Goal: Obtain resource: Obtain resource

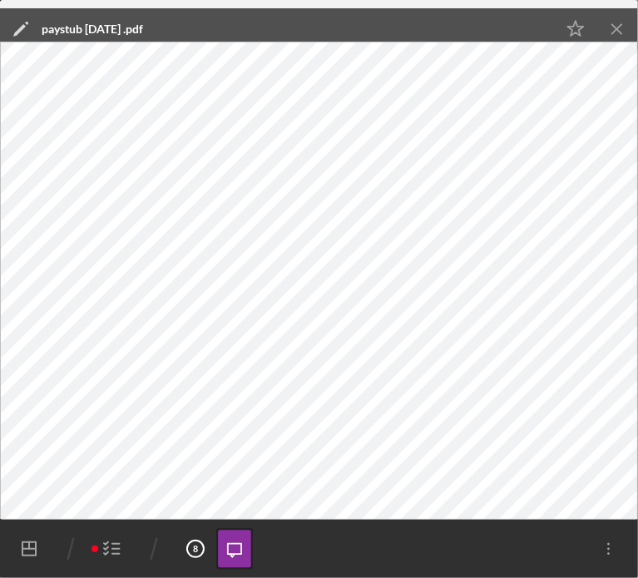
click at [619, 36] on icon "Icon/Menu Close" at bounding box center [617, 29] width 37 height 37
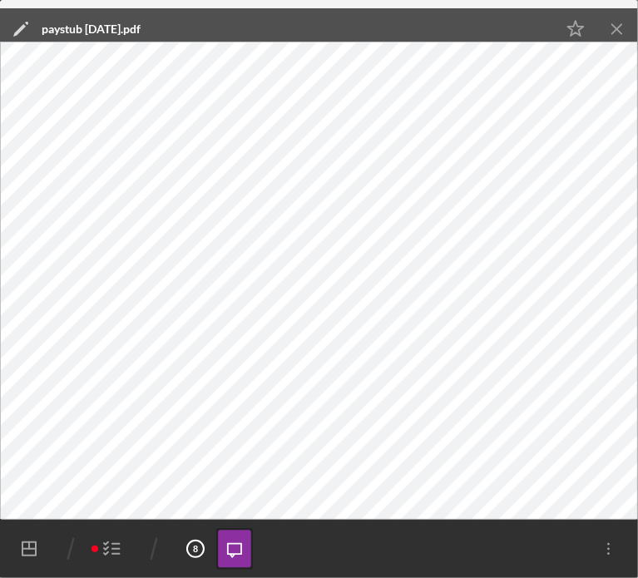
click at [611, 24] on icon "Icon/Menu Close" at bounding box center [617, 29] width 37 height 37
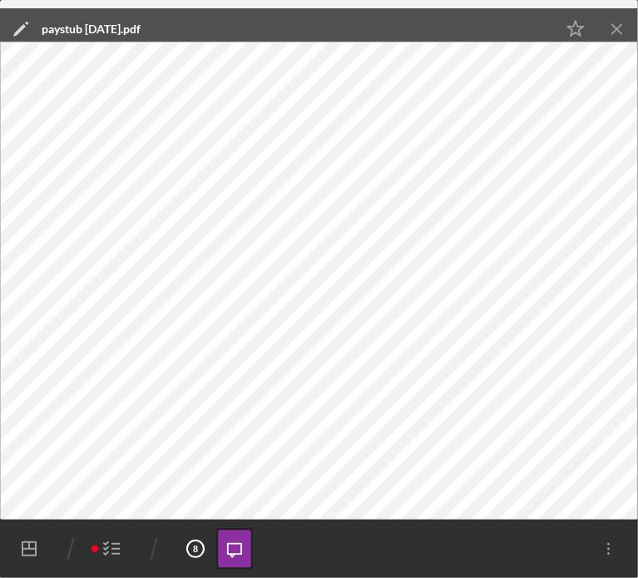
click at [615, 22] on icon "Icon/Menu Close" at bounding box center [617, 29] width 37 height 37
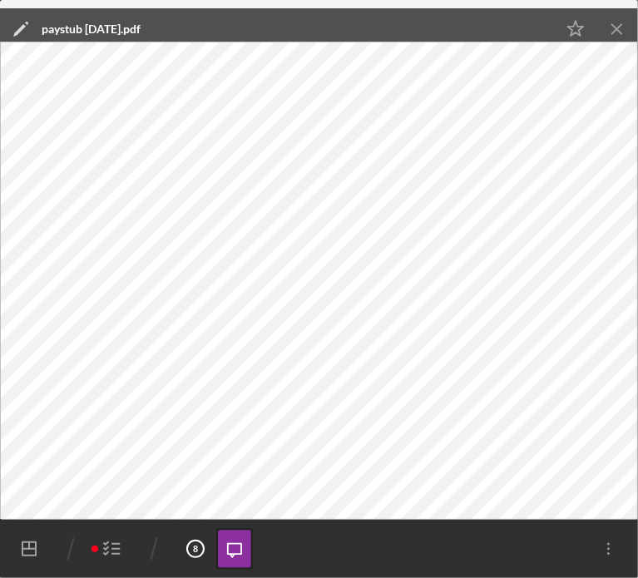
click at [617, 28] on line "button" at bounding box center [616, 28] width 9 height 9
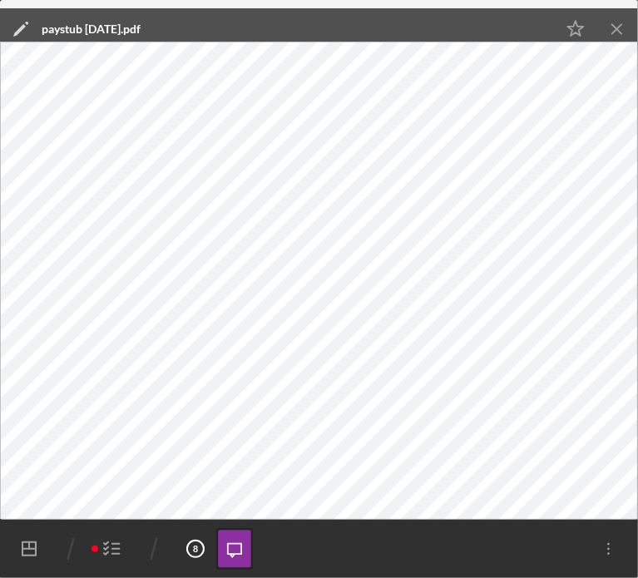
click at [619, 29] on icon "Icon/Menu Close" at bounding box center [617, 29] width 37 height 37
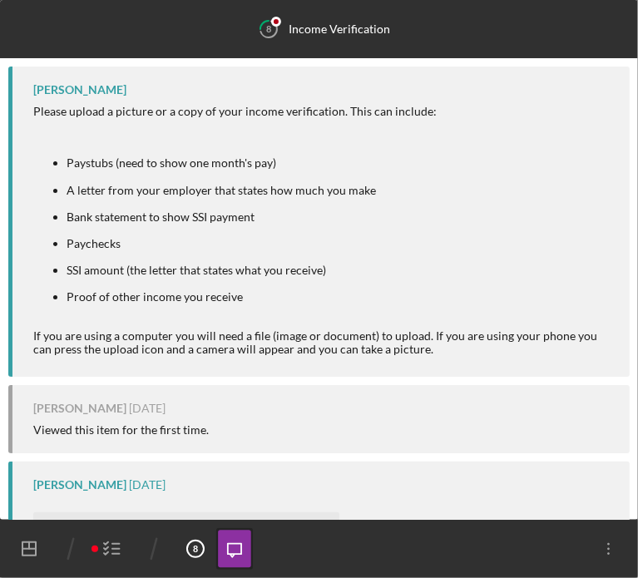
scroll to position [588, 0]
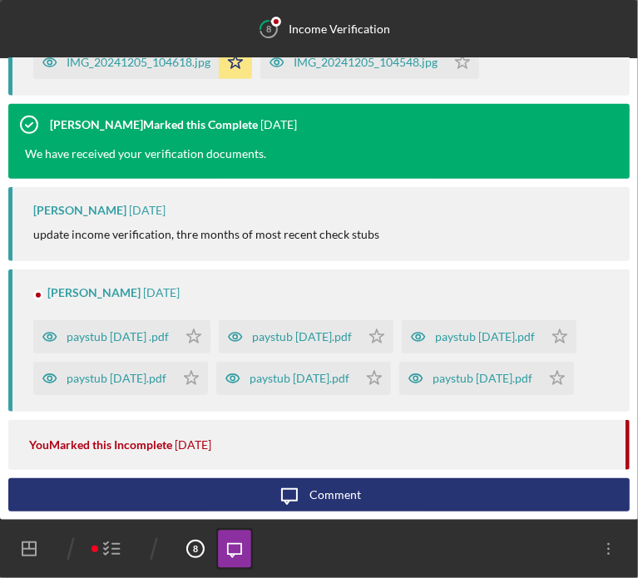
click at [106, 554] on polyline "button" at bounding box center [106, 553] width 4 height 2
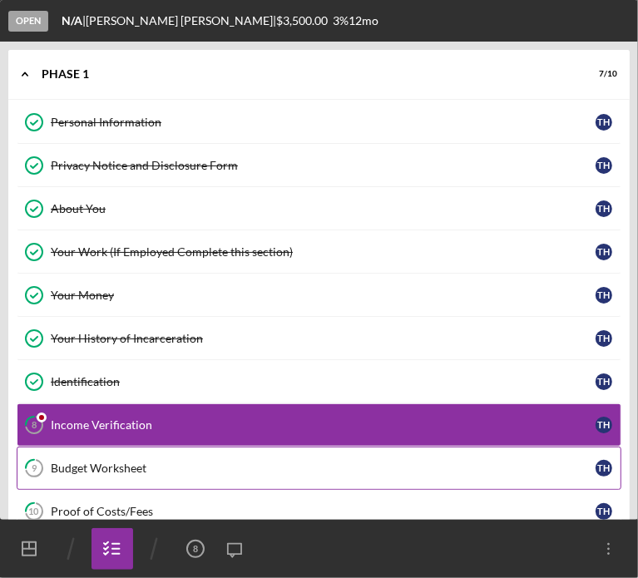
click at [99, 461] on div "Budget Worksheet" at bounding box center [323, 467] width 545 height 13
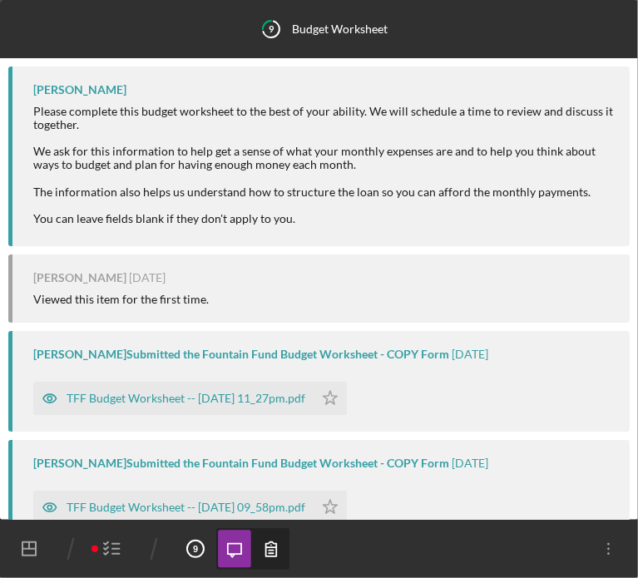
scroll to position [71, 0]
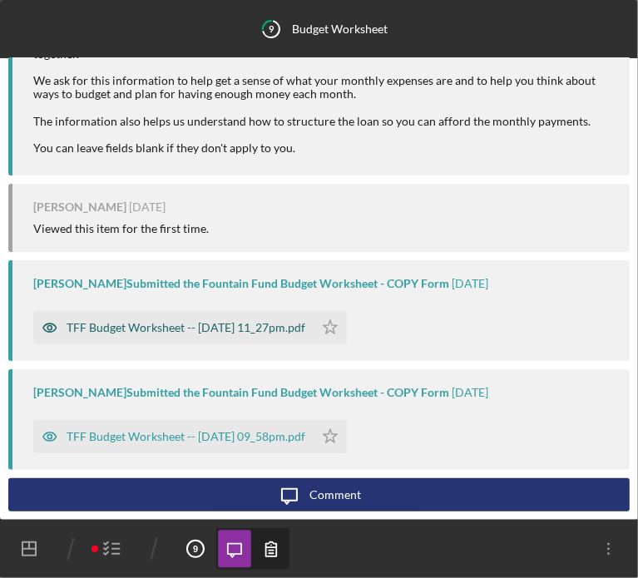
click at [170, 328] on div "TFF Budget Worksheet -- [DATE] 11_27pm.pdf" at bounding box center [186, 327] width 239 height 13
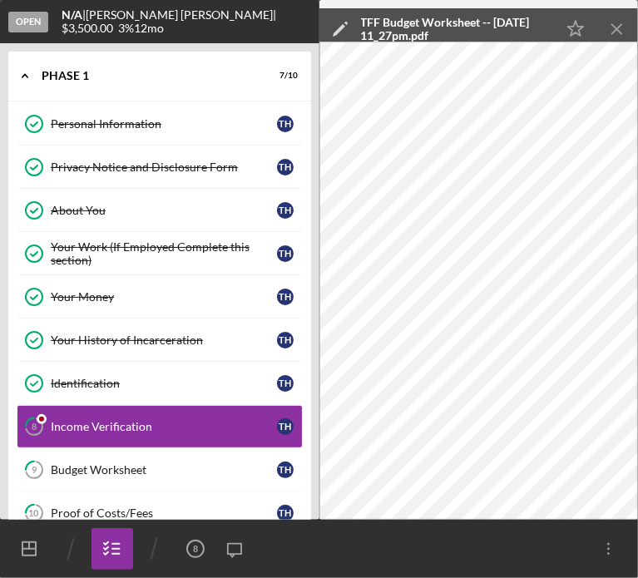
scroll to position [27, 0]
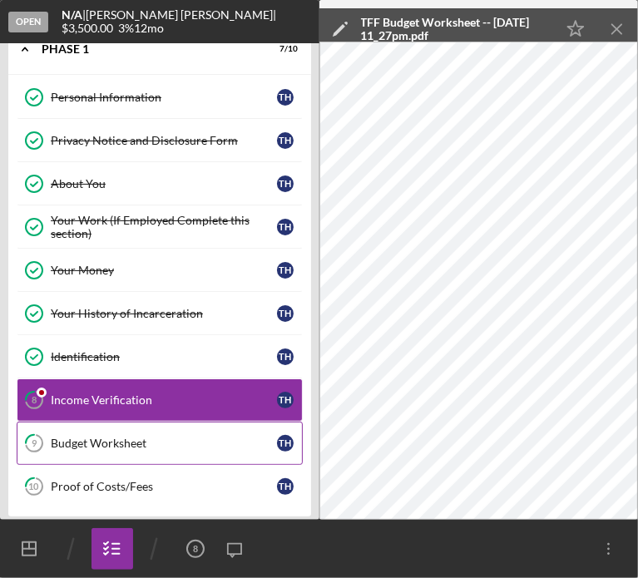
click at [131, 438] on div "Budget Worksheet" at bounding box center [164, 442] width 226 height 13
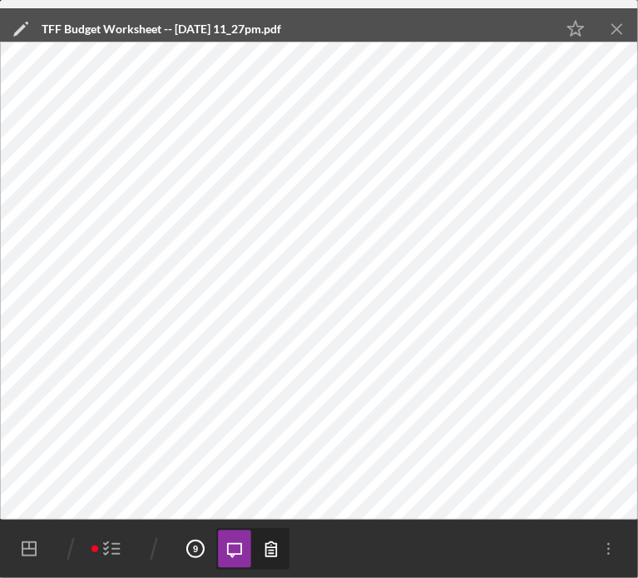
click at [610, 30] on icon "Icon/Menu Close" at bounding box center [617, 29] width 37 height 37
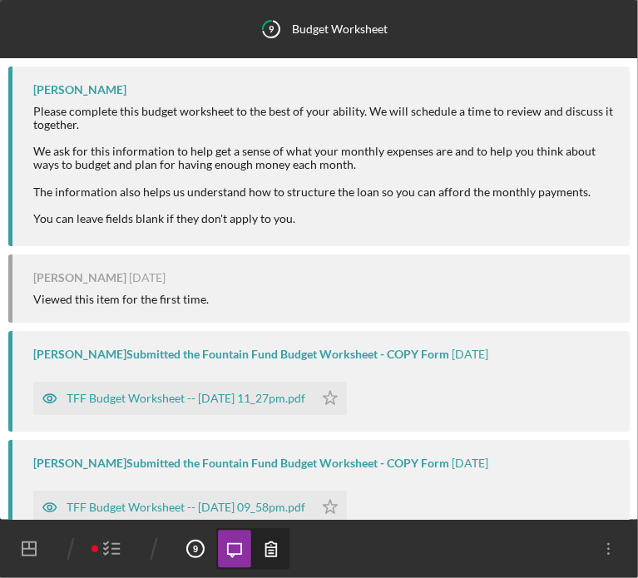
scroll to position [71, 0]
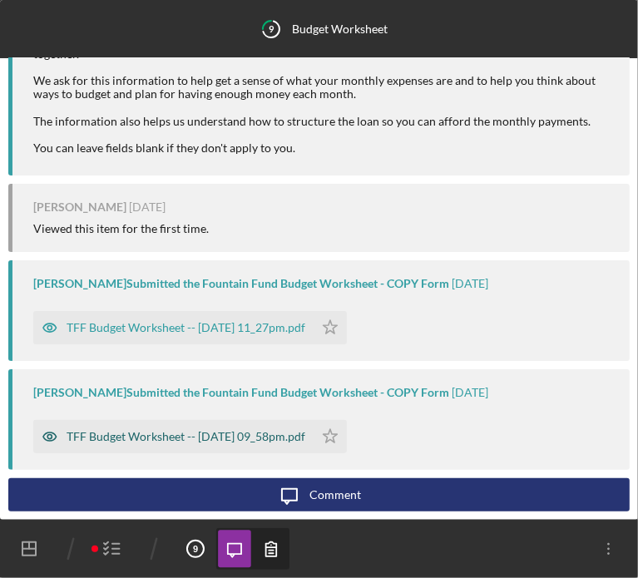
click at [166, 437] on div "TFF Budget Worksheet -- [DATE] 09_58pm.pdf" at bounding box center [186, 436] width 239 height 13
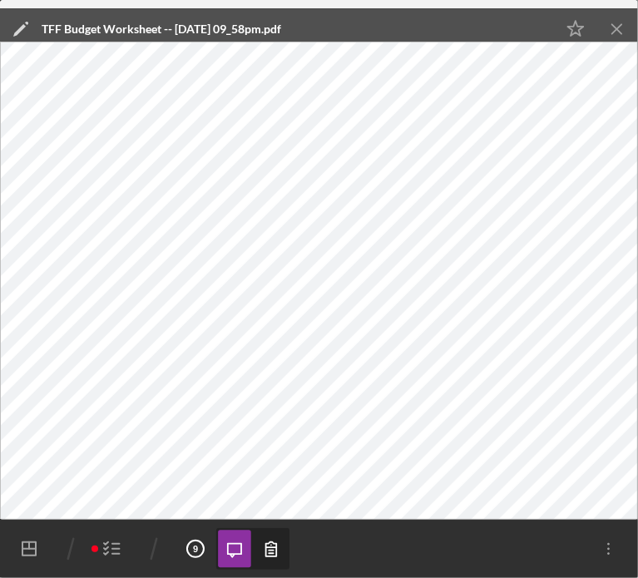
click at [112, 548] on icon "button" at bounding box center [112, 549] width 42 height 42
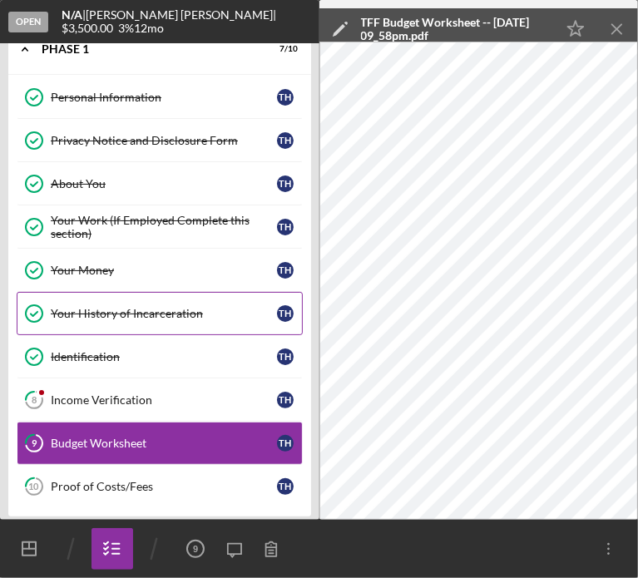
click at [82, 309] on div "Your History of Incarceration" at bounding box center [164, 313] width 226 height 13
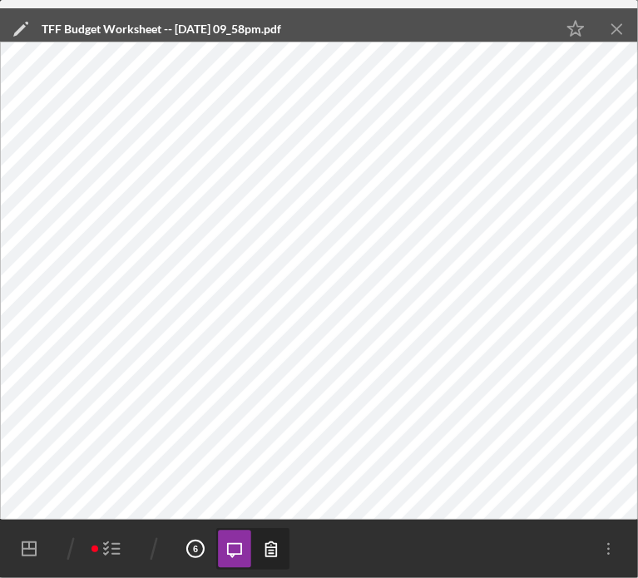
click at [614, 31] on icon "Icon/Menu Close" at bounding box center [617, 29] width 37 height 37
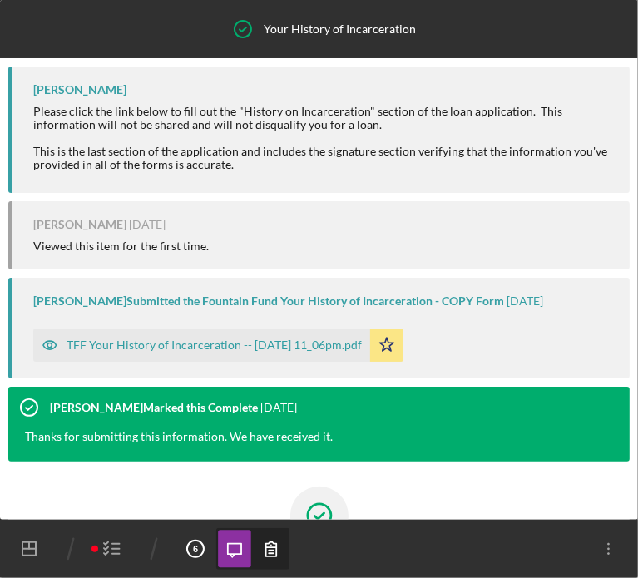
scroll to position [191, 0]
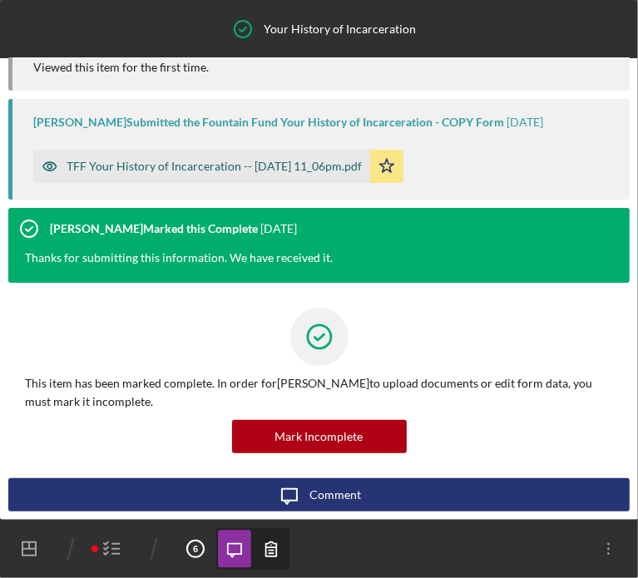
click at [244, 172] on div "TFF Your History of Incarceration -- [DATE] 11_06pm.pdf" at bounding box center [214, 166] width 295 height 13
